Goal: Use online tool/utility: Utilize a website feature to perform a specific function

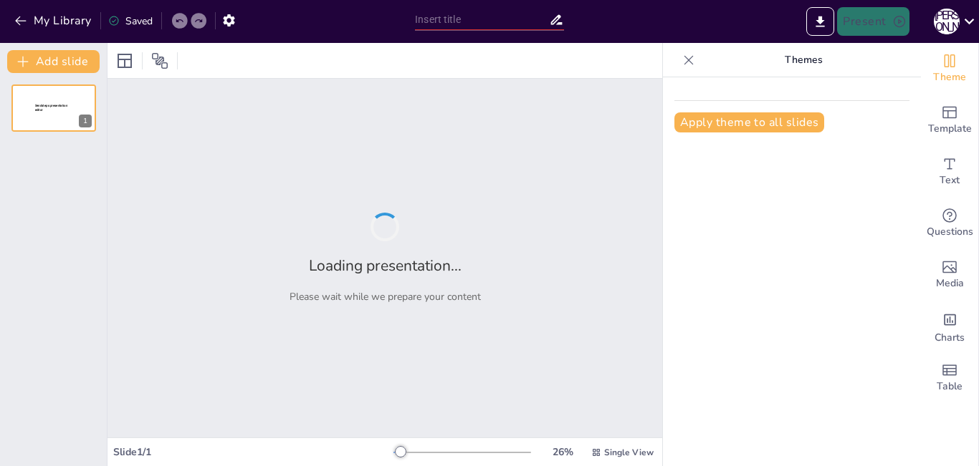
type input "Архітектура та функціональні компоненти операційних систем: Основи"
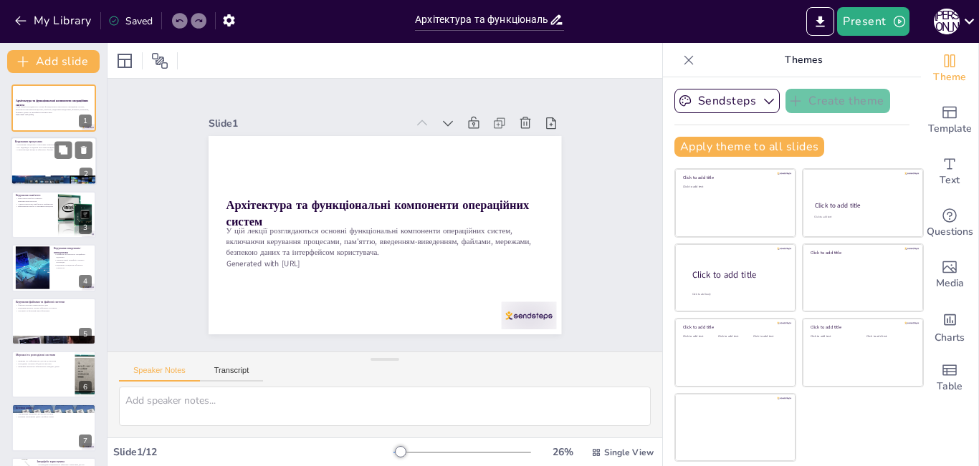
click at [73, 161] on div at bounding box center [54, 162] width 86 height 49
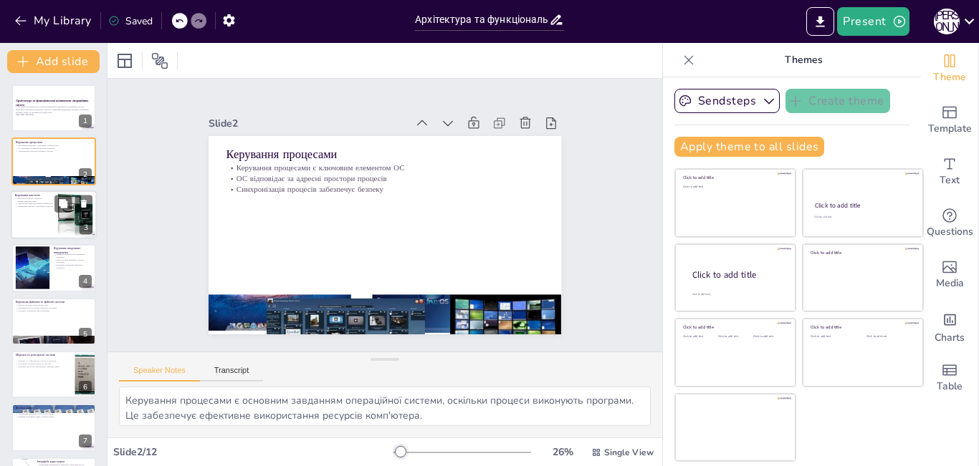
click at [50, 215] on div at bounding box center [54, 215] width 86 height 49
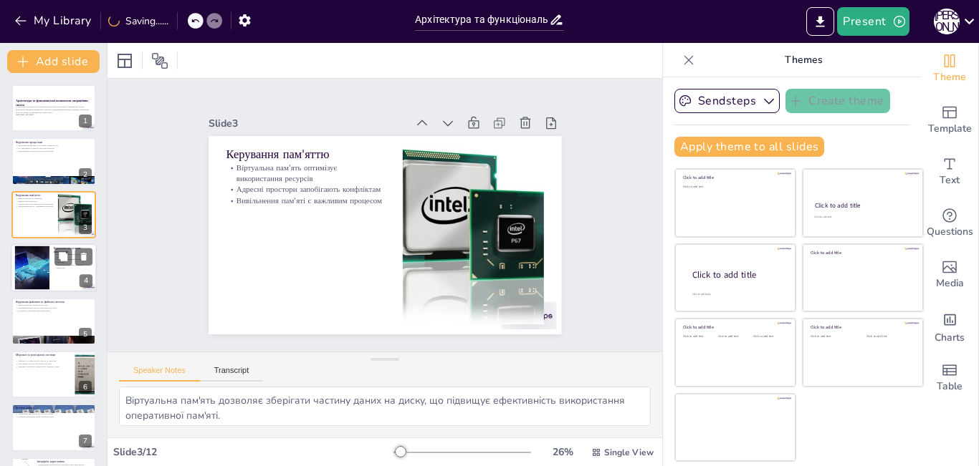
click at [58, 278] on div at bounding box center [54, 268] width 86 height 49
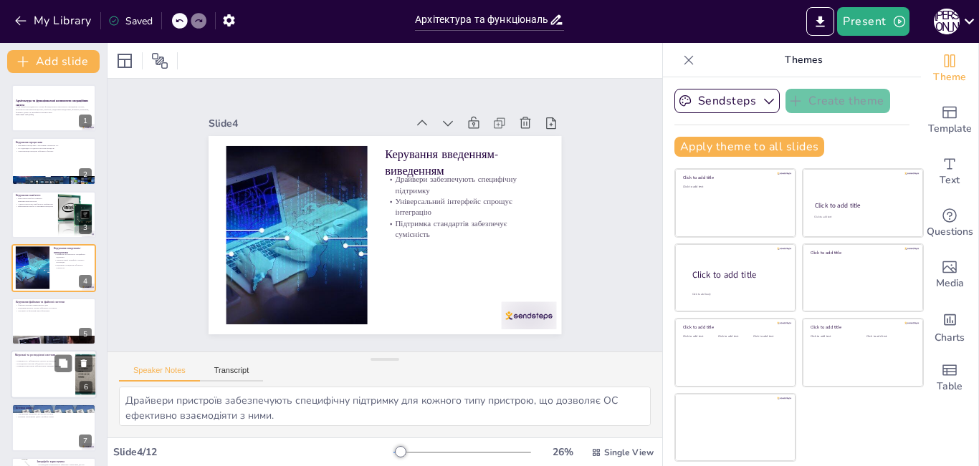
click at [42, 356] on p "Мережні та розподілені системи" at bounding box center [43, 355] width 56 height 4
type textarea "Мережні ОС дозволяють користувачам отримувати доступ до ресурсів через мережу, …"
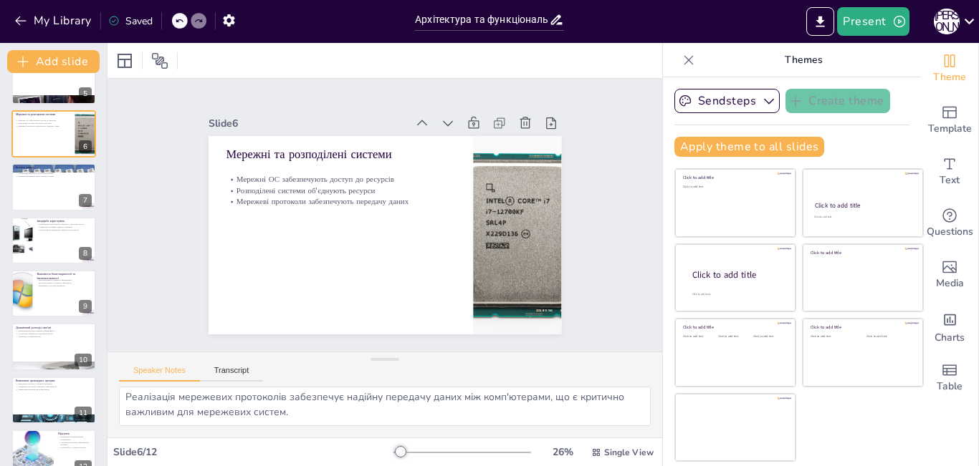
scroll to position [264, 0]
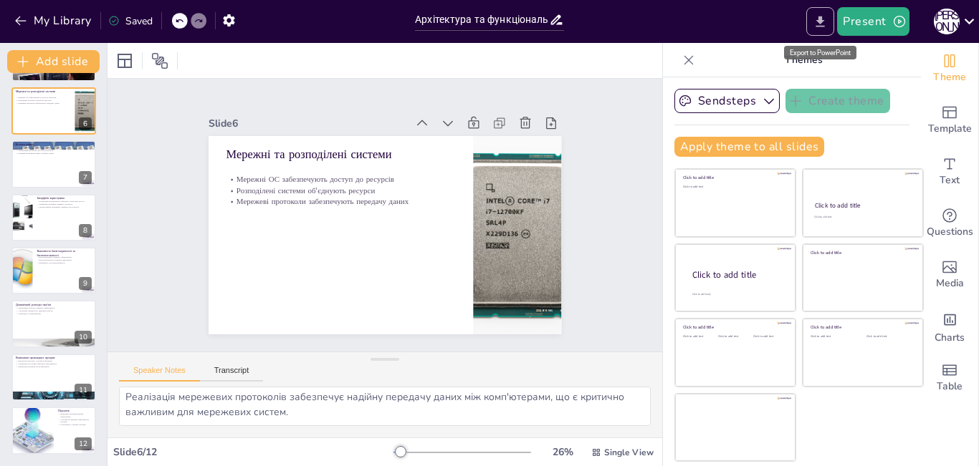
click at [820, 21] on icon "Export to PowerPoint" at bounding box center [820, 21] width 9 height 11
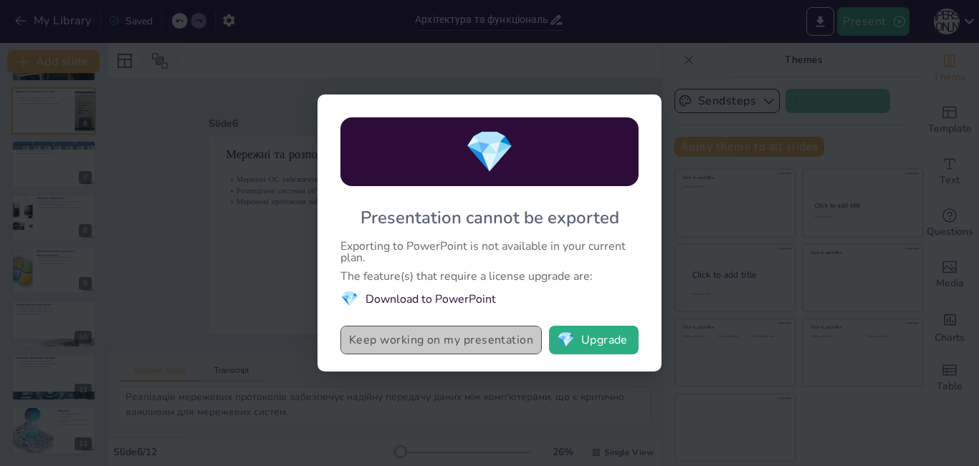
click at [498, 342] on button "Keep working on my presentation" at bounding box center [440, 340] width 201 height 29
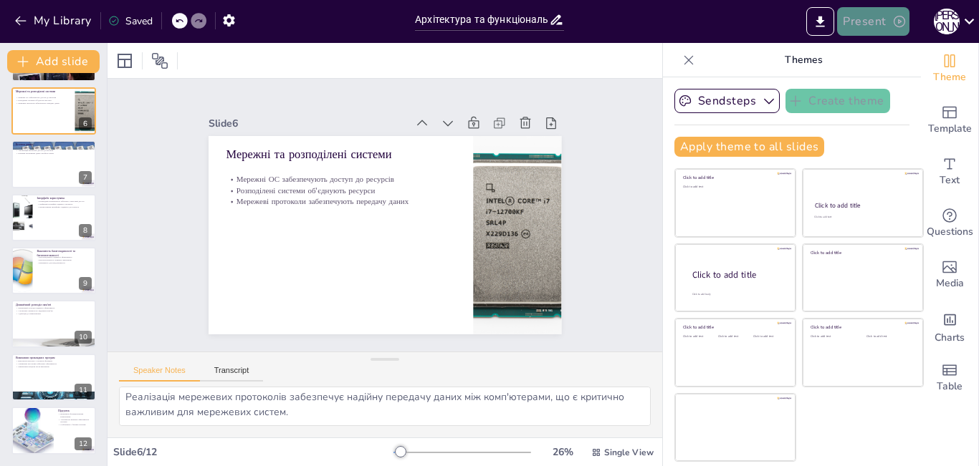
click at [873, 26] on button "Present" at bounding box center [873, 21] width 72 height 29
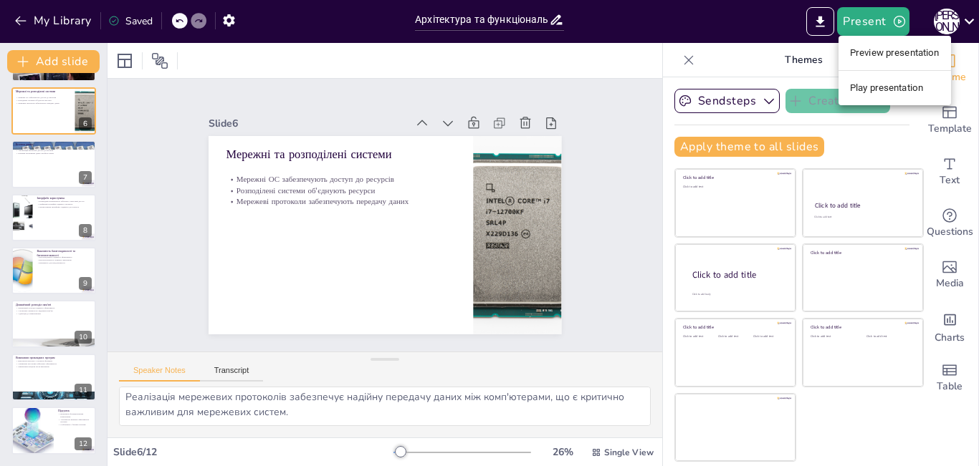
click at [872, 49] on li "Preview presentation" at bounding box center [894, 53] width 112 height 23
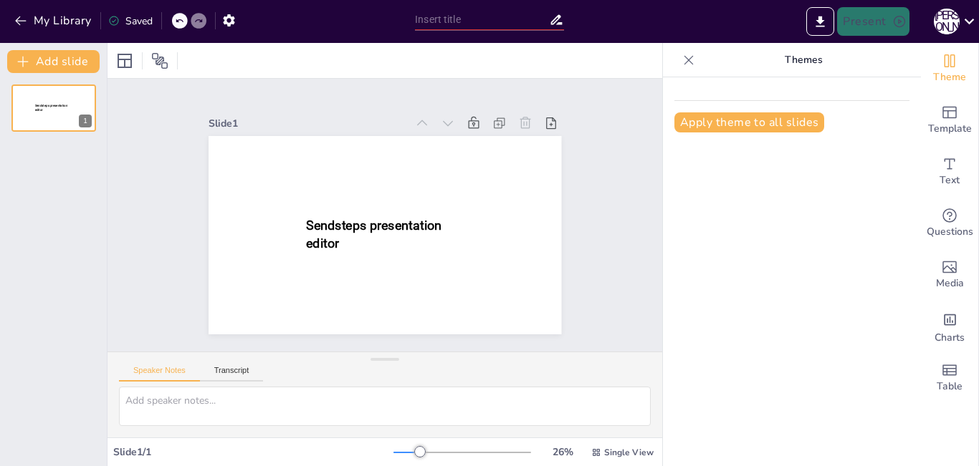
type input "Архітектура та функціональні компоненти операційних систем: Основи"
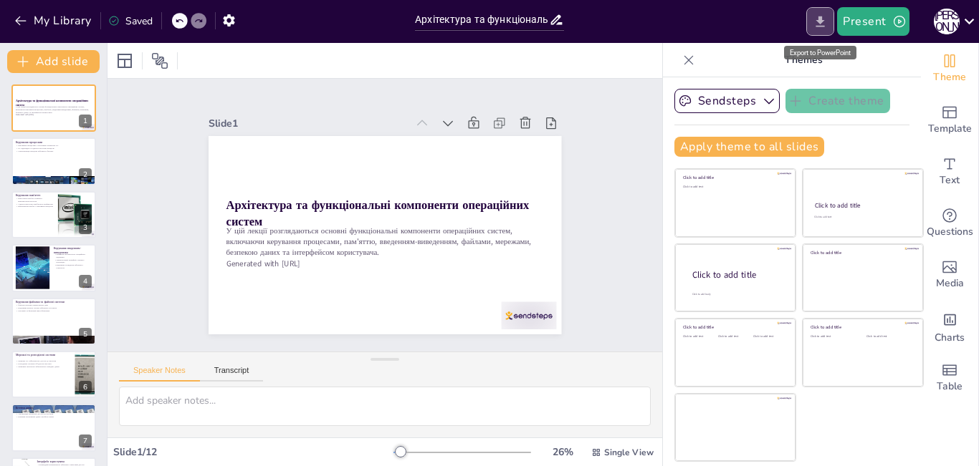
click at [822, 23] on icon "Export to PowerPoint" at bounding box center [820, 21] width 9 height 11
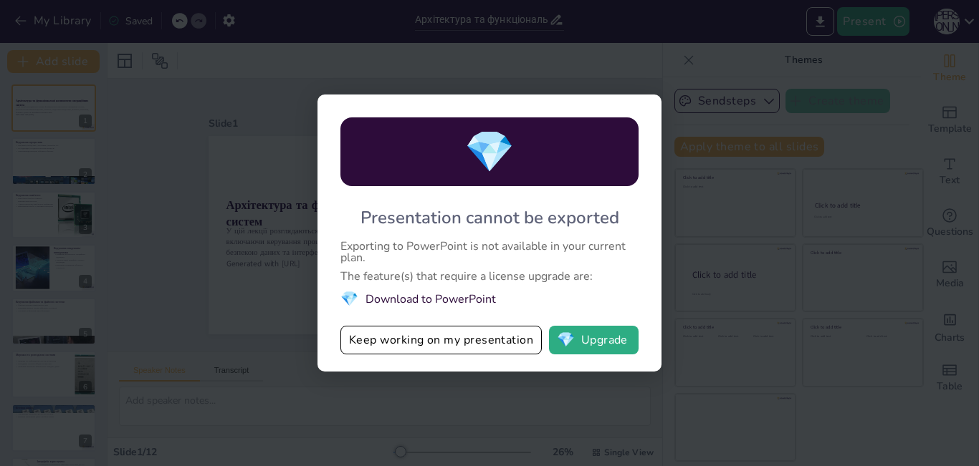
click at [710, 325] on div "💎 Presentation cannot be exported Exporting to PowerPoint is not available in y…" at bounding box center [489, 233] width 979 height 466
click at [263, 336] on div "💎 Presentation cannot be exported Exporting to PowerPoint is not available in y…" at bounding box center [489, 233] width 979 height 466
click at [470, 347] on button "Keep working on my presentation" at bounding box center [440, 340] width 201 height 29
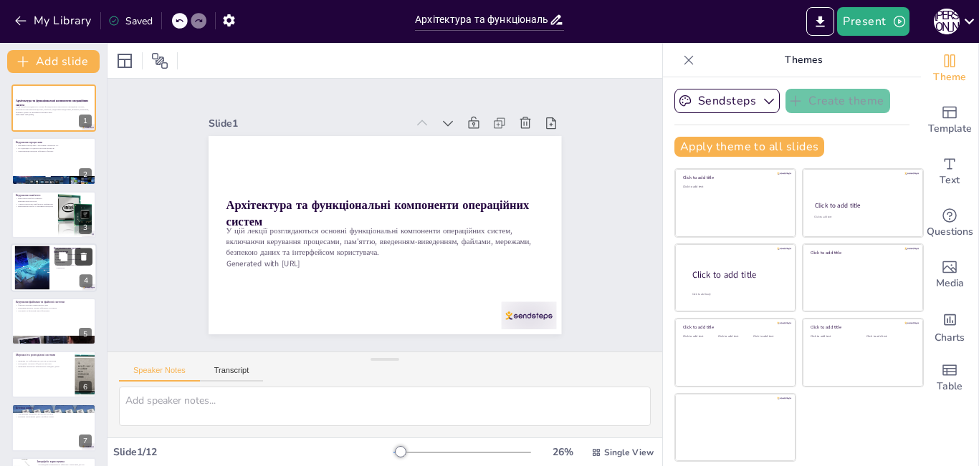
click at [80, 262] on button at bounding box center [83, 257] width 17 height 17
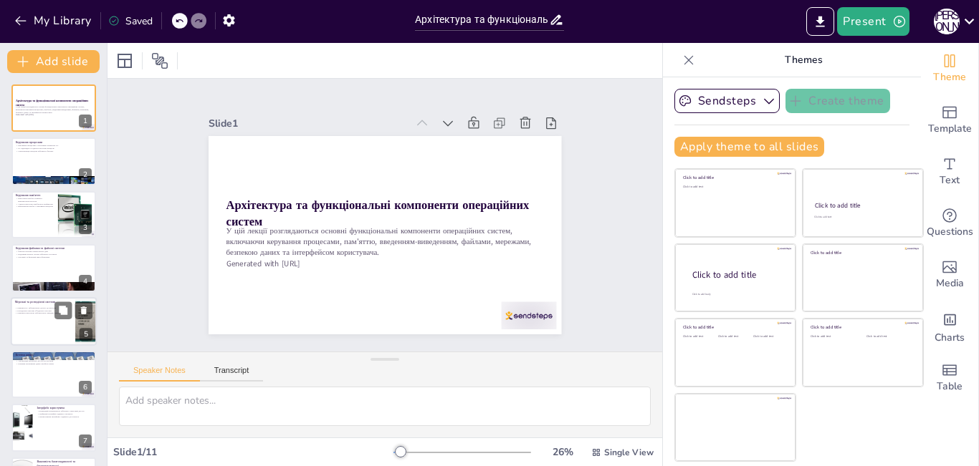
click at [48, 322] on div at bounding box center [54, 321] width 86 height 49
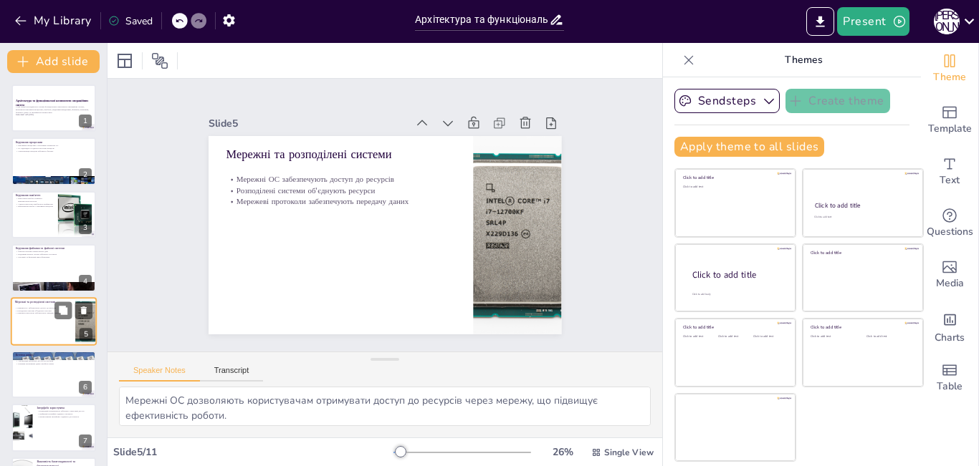
type textarea "Мережні ОС дозволяють користувачам отримувати доступ до ресурсів через мережу, …"
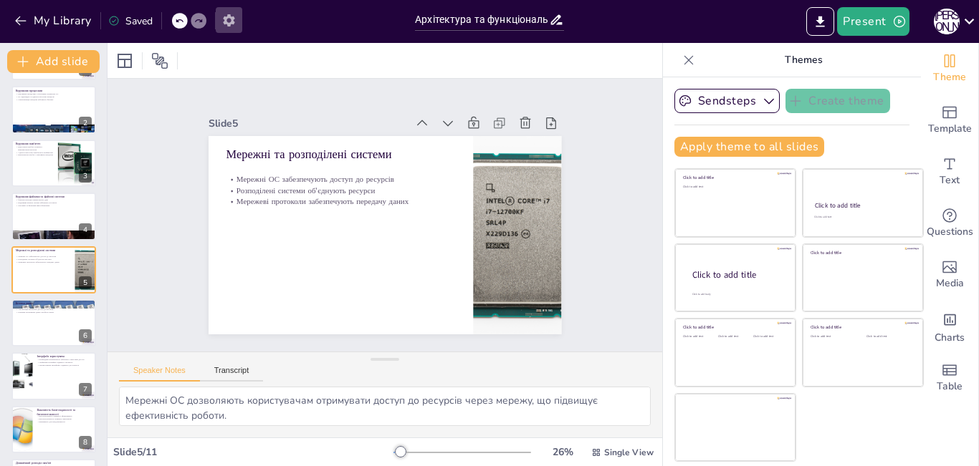
click at [229, 21] on icon "button" at bounding box center [228, 20] width 15 height 15
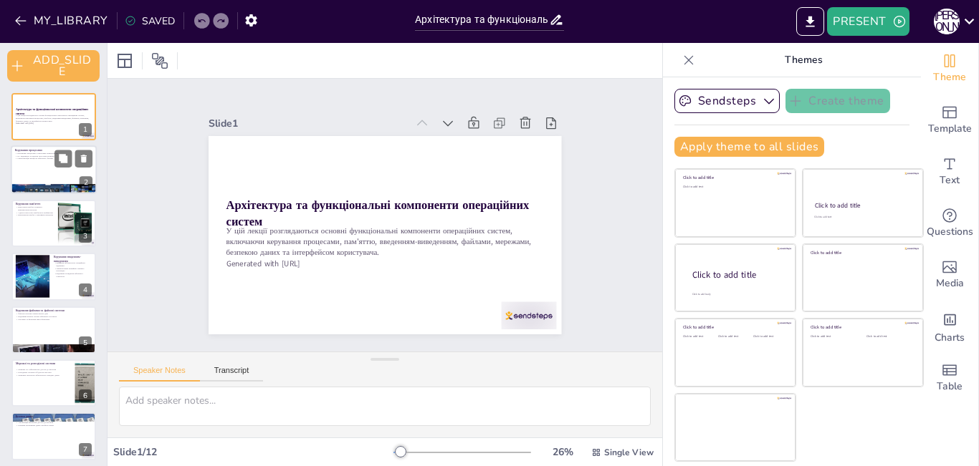
click at [49, 161] on div at bounding box center [54, 170] width 86 height 49
type textarea "Керування процесами є основним завданням операційної системи, оскільки процеси …"
